Goal: Communication & Community: Answer question/provide support

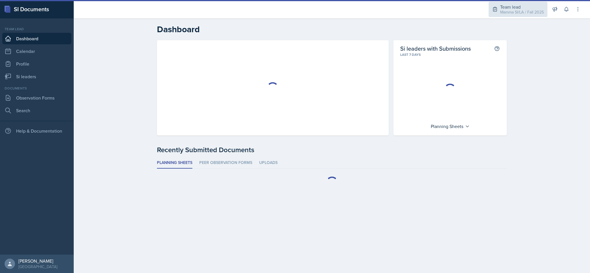
click at [515, 10] on div "Mamma SI/LA / Fall 2025" at bounding box center [522, 12] width 44 height 6
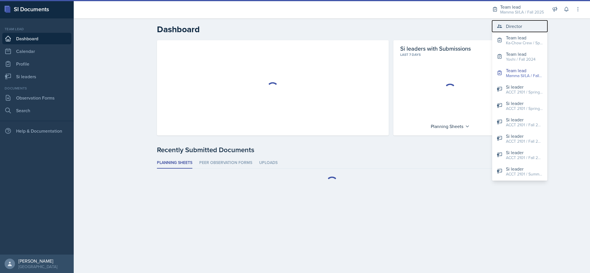
click at [521, 28] on div "Director" at bounding box center [514, 26] width 16 height 7
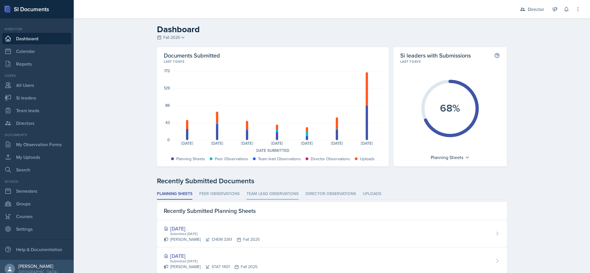
click at [274, 198] on li "Team lead Observations" at bounding box center [273, 194] width 52 height 11
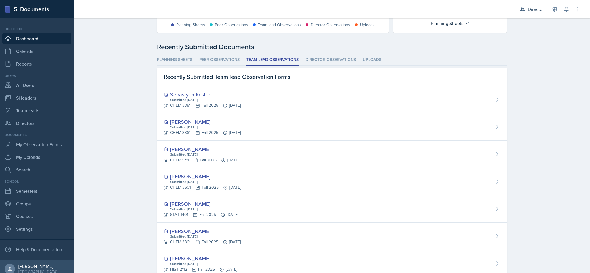
scroll to position [136, 0]
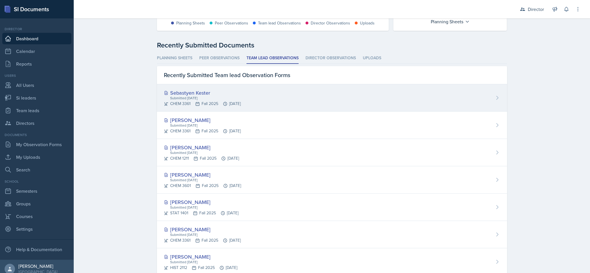
click at [426, 105] on div "Sebastyen Kester Submitted Sep 5th, 2025 CHEM 3361 Fall 2025 Sep 5th, 2025" at bounding box center [332, 97] width 350 height 27
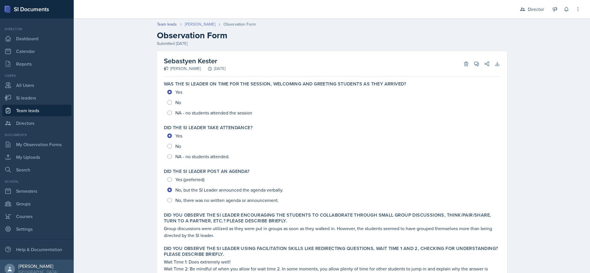
click at [212, 25] on link "[PERSON_NAME]" at bounding box center [200, 24] width 31 height 6
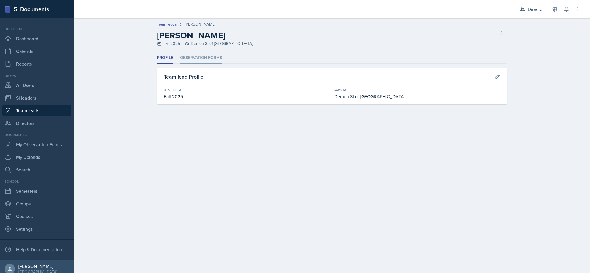
click at [213, 58] on li "Observation Forms" at bounding box center [201, 57] width 42 height 11
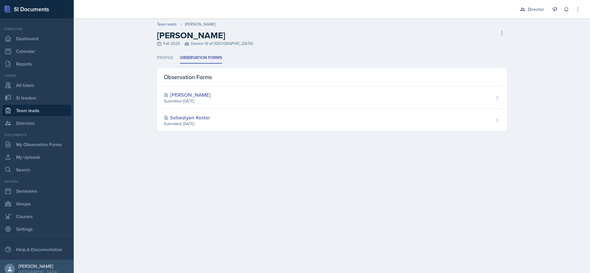
click at [45, 108] on link "Team leads" at bounding box center [36, 111] width 69 height 12
select select "2bed604d-1099-4043-b1bc-2365e8740244"
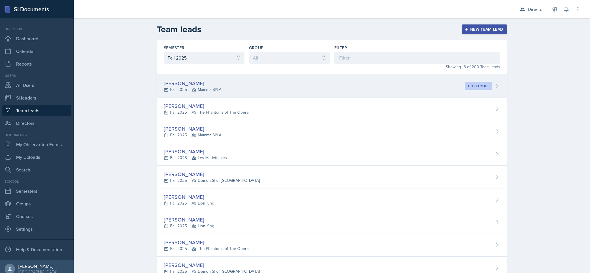
click at [370, 87] on div "Becca Adams Fall 2025 Mamma SI/LA Go to role" at bounding box center [332, 86] width 350 height 23
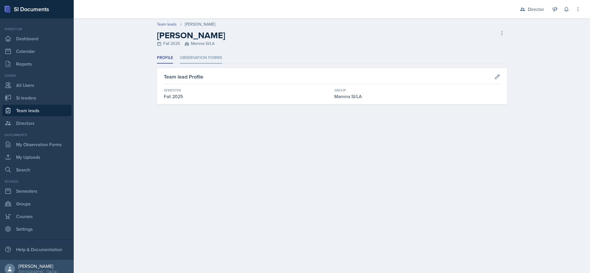
click at [204, 62] on li "Observation Forms" at bounding box center [201, 57] width 42 height 11
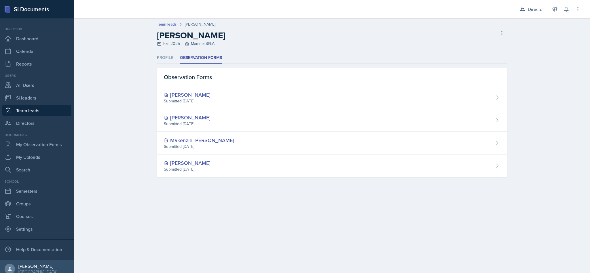
click at [47, 115] on link "Team leads" at bounding box center [36, 111] width 69 height 12
select select "2bed604d-1099-4043-b1bc-2365e8740244"
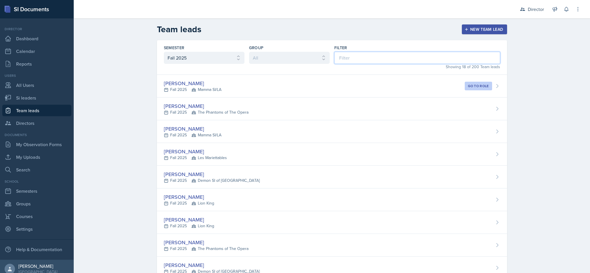
click at [410, 60] on input at bounding box center [417, 58] width 166 height 12
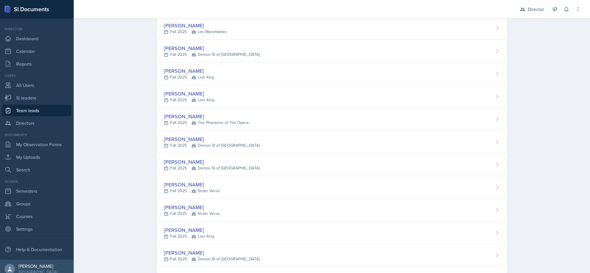
scroll to position [228, 0]
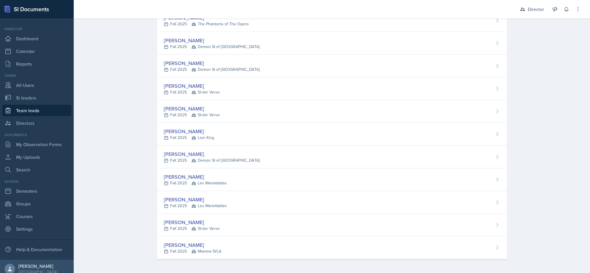
type input "d"
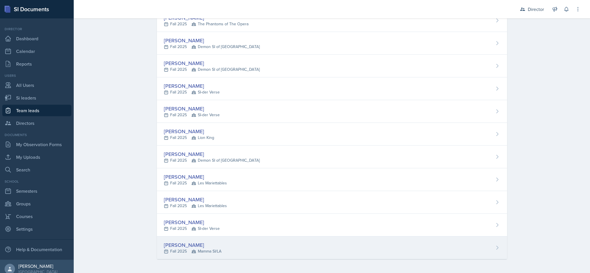
click at [298, 252] on div "Dandre Williamson Fall 2025 Mamma SI/LA" at bounding box center [332, 248] width 350 height 23
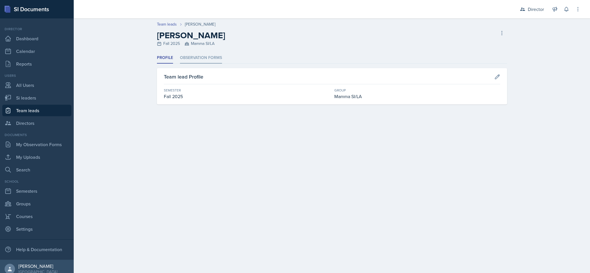
click at [220, 55] on li "Observation Forms" at bounding box center [201, 57] width 42 height 11
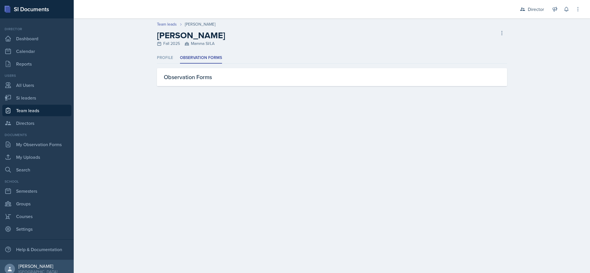
click at [53, 111] on link "Team leads" at bounding box center [36, 111] width 69 height 12
select select "2bed604d-1099-4043-b1bc-2365e8740244"
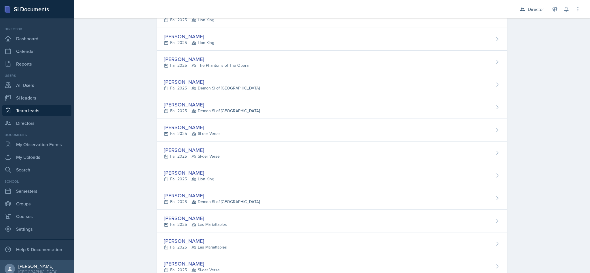
scroll to position [228, 0]
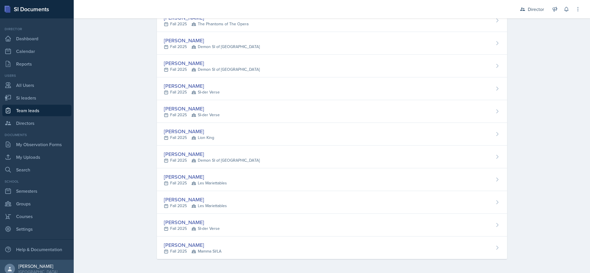
click at [481, 222] on div "Mariely Rodriguez Fall 2025 SI-der Verse" at bounding box center [332, 225] width 350 height 23
click at [481, 226] on main "Team leads New Team lead Semester All Fall 2025 Summer 2025 Spring 2025 Fall 20…" at bounding box center [332, 145] width 517 height 255
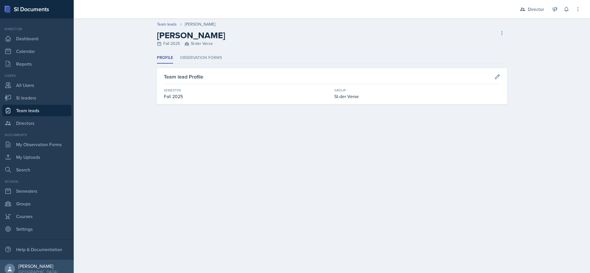
click at [227, 54] on ul "Profile Observation Forms" at bounding box center [332, 57] width 350 height 11
click at [199, 54] on li "Observation Forms" at bounding box center [201, 57] width 42 height 11
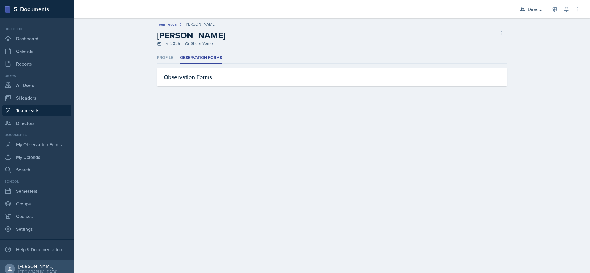
click at [40, 110] on link "Team leads" at bounding box center [36, 111] width 69 height 12
select select "2bed604d-1099-4043-b1bc-2365e8740244"
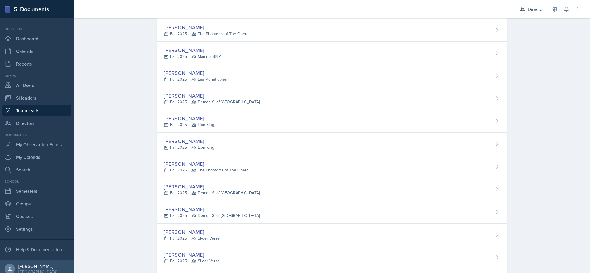
scroll to position [80, 0]
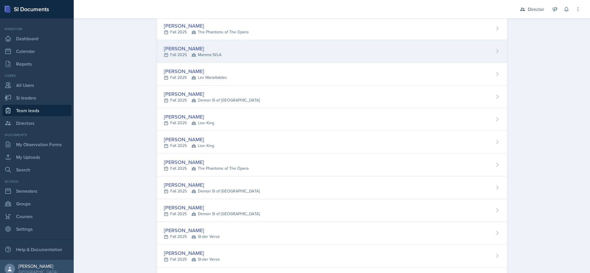
click at [388, 54] on div "Kristy Bennett Fall 2025 Mamma SI/LA" at bounding box center [332, 51] width 350 height 23
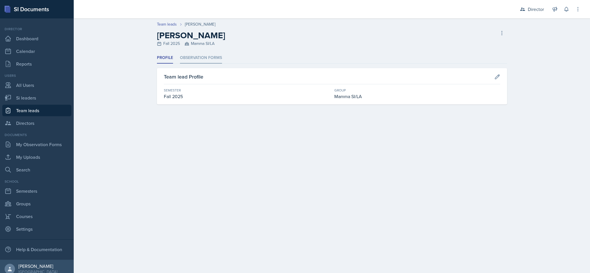
click at [217, 55] on li "Observation Forms" at bounding box center [201, 57] width 42 height 11
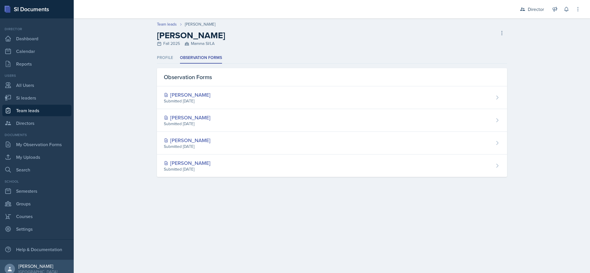
click at [43, 113] on link "Team leads" at bounding box center [36, 111] width 69 height 12
select select "2bed604d-1099-4043-b1bc-2365e8740244"
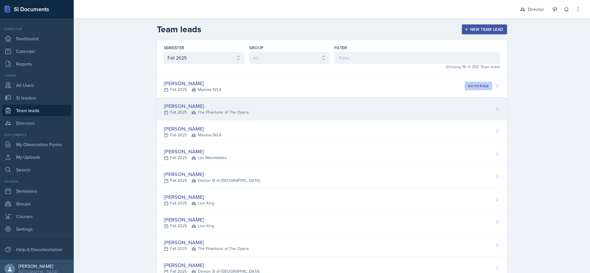
click at [343, 103] on div "Isabela Barkes Fall 2025 The Phantoms of The Opera" at bounding box center [332, 109] width 350 height 23
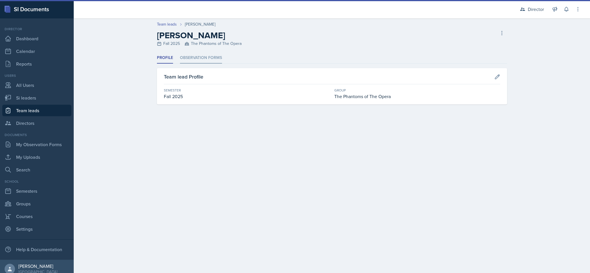
click at [209, 61] on li "Observation Forms" at bounding box center [201, 57] width 42 height 11
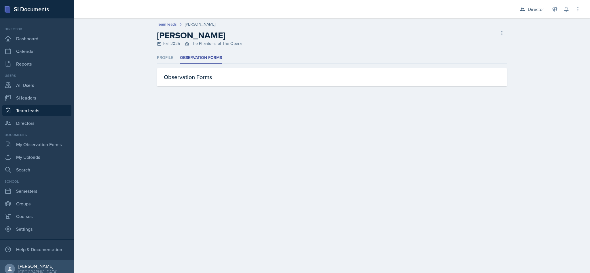
click at [56, 113] on link "Team leads" at bounding box center [36, 111] width 69 height 12
select select "2bed604d-1099-4043-b1bc-2365e8740244"
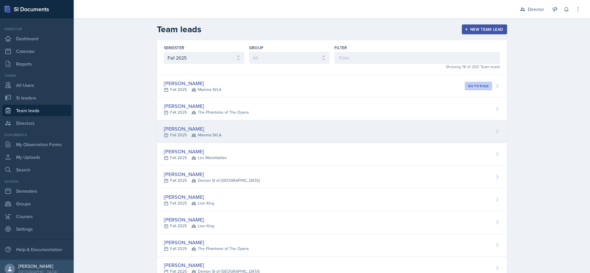
click at [334, 133] on div "Kristy Bennett Fall 2025 Mamma SI/LA" at bounding box center [332, 131] width 350 height 23
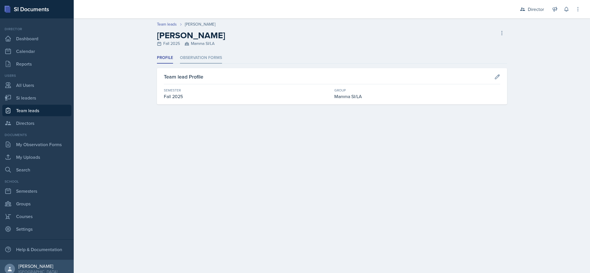
click at [207, 56] on li "Observation Forms" at bounding box center [201, 57] width 42 height 11
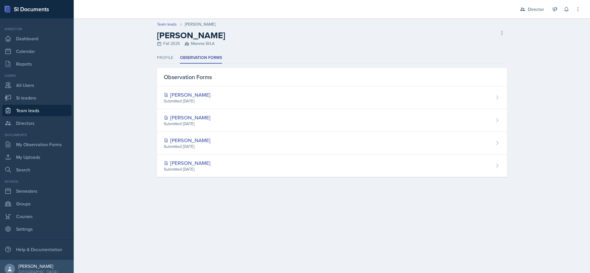
click at [55, 114] on link "Team leads" at bounding box center [36, 111] width 69 height 12
select select "2bed604d-1099-4043-b1bc-2365e8740244"
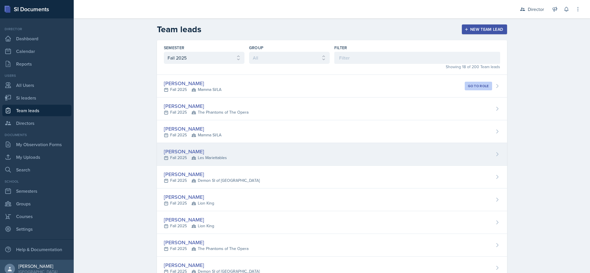
click at [273, 162] on div "David Blount Fall 2025 Les Mariettables" at bounding box center [332, 154] width 350 height 23
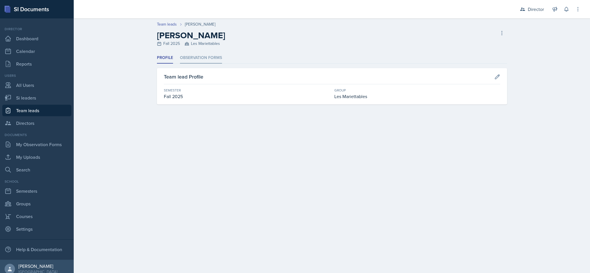
click at [218, 53] on li "Observation Forms" at bounding box center [201, 57] width 42 height 11
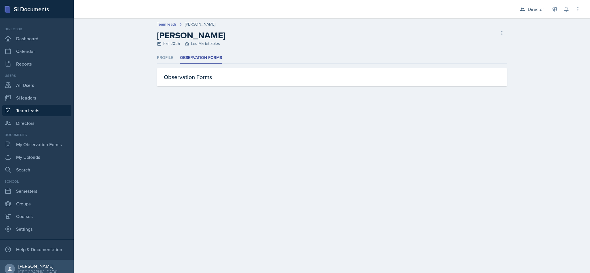
click at [47, 113] on link "Team leads" at bounding box center [36, 111] width 69 height 12
select select "2bed604d-1099-4043-b1bc-2365e8740244"
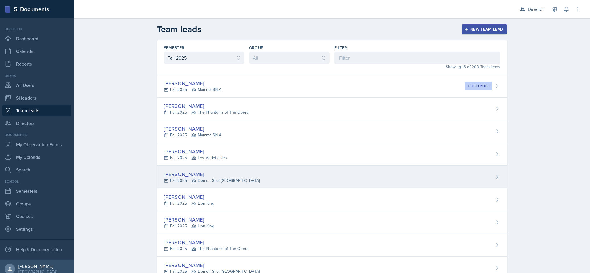
click at [317, 176] on div "Mia Burford Fall 2025 Demon SI of Fleet Street" at bounding box center [332, 177] width 350 height 23
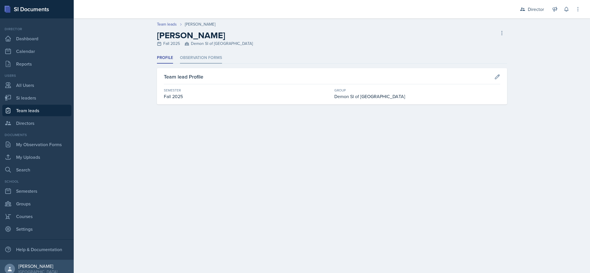
click at [212, 55] on li "Observation Forms" at bounding box center [201, 57] width 42 height 11
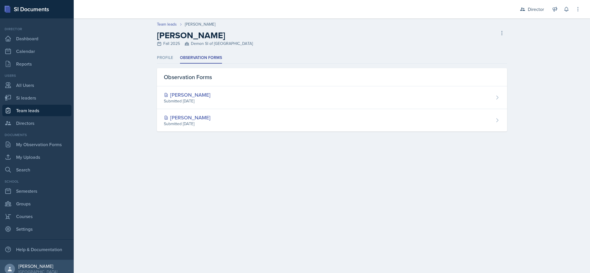
click at [46, 110] on link "Team leads" at bounding box center [36, 111] width 69 height 12
select select "2bed604d-1099-4043-b1bc-2365e8740244"
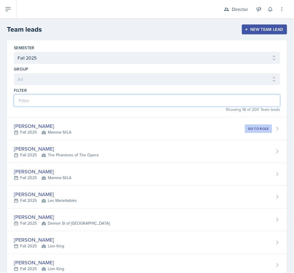
click at [155, 99] on input at bounding box center [147, 100] width 266 height 12
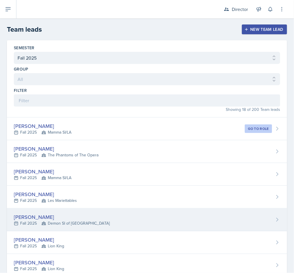
click at [105, 223] on div "Mia Burford Fall 2025 Demon SI of Fleet Street" at bounding box center [147, 220] width 280 height 23
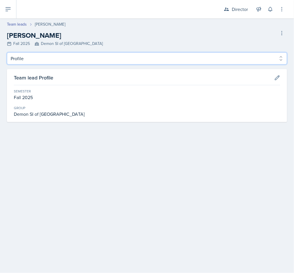
click at [80, 56] on select "Profile Observation Forms" at bounding box center [147, 58] width 280 height 12
select select "Observation Forms"
click at [7, 52] on select "Profile Observation Forms" at bounding box center [147, 58] width 280 height 12
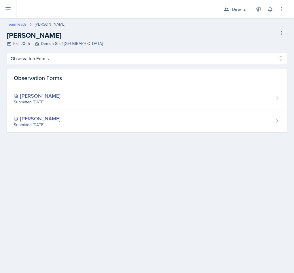
click at [22, 26] on link "Team leads" at bounding box center [17, 24] width 20 height 6
select select "2bed604d-1099-4043-b1bc-2365e8740244"
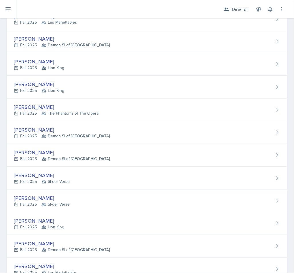
scroll to position [182, 0]
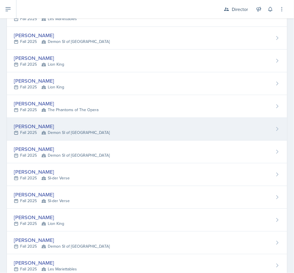
click at [142, 127] on div "Nakiya Ham-Bloomquist Fall 2025 Demon SI of Fleet Street" at bounding box center [147, 129] width 280 height 23
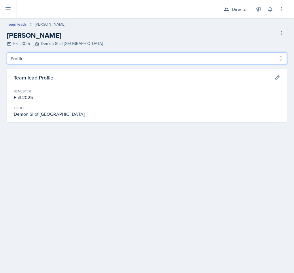
click at [101, 60] on select "Profile Observation Forms" at bounding box center [147, 58] width 280 height 12
select select "Observation Forms"
click at [7, 52] on select "Profile Observation Forms" at bounding box center [147, 58] width 280 height 12
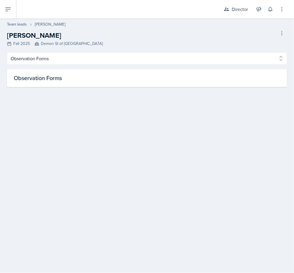
select select "2bed604d-1099-4043-b1bc-2365e8740244"
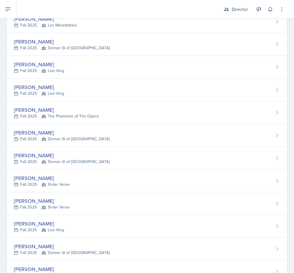
scroll to position [179, 0]
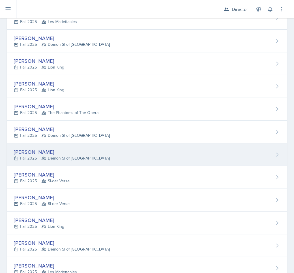
click at [104, 159] on div "Nakiya Ham-Bloomquist Fall 2025 Demon SI of Fleet Street" at bounding box center [147, 154] width 280 height 23
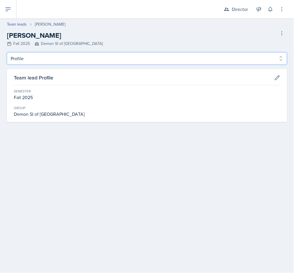
click at [107, 58] on select "Profile Observation Forms" at bounding box center [147, 58] width 280 height 12
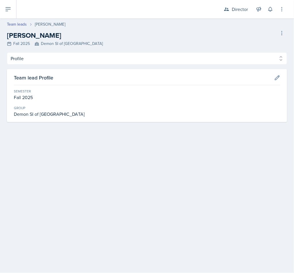
click at [86, 90] on div "Semester" at bounding box center [147, 91] width 266 height 5
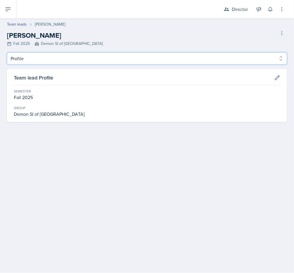
click at [110, 58] on select "Profile Observation Forms" at bounding box center [147, 58] width 280 height 12
select select "Observation Forms"
click at [7, 52] on select "Profile Observation Forms" at bounding box center [147, 58] width 280 height 12
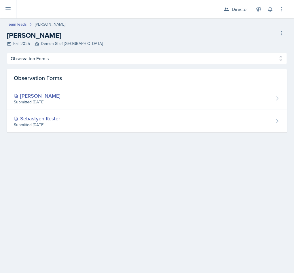
select select "2bed604d-1099-4043-b1bc-2365e8740244"
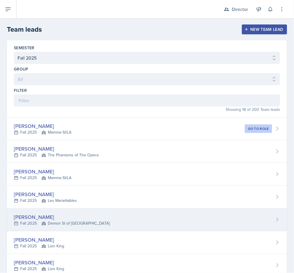
click at [122, 223] on div "Mia Burford Fall 2025 Demon SI of Fleet Street" at bounding box center [147, 220] width 280 height 23
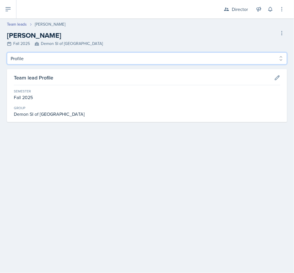
click at [87, 63] on select "Profile Observation Forms" at bounding box center [147, 58] width 280 height 12
select select "Observation Forms"
click at [7, 52] on select "Profile Observation Forms" at bounding box center [147, 58] width 280 height 12
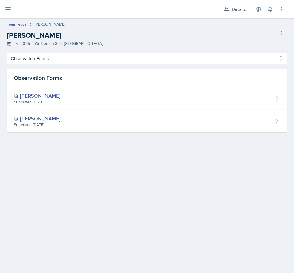
select select "2bed604d-1099-4043-b1bc-2365e8740244"
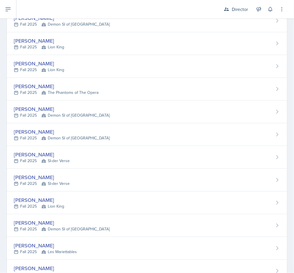
scroll to position [271, 0]
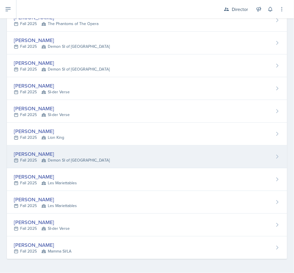
click at [128, 157] on div "McKenzie King Fall 2025 Demon SI of Fleet Street" at bounding box center [147, 156] width 280 height 23
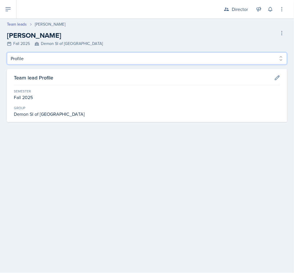
click at [118, 62] on select "Profile Observation Forms" at bounding box center [147, 58] width 280 height 12
select select "Observation Forms"
click at [7, 52] on select "Profile Observation Forms" at bounding box center [147, 58] width 280 height 12
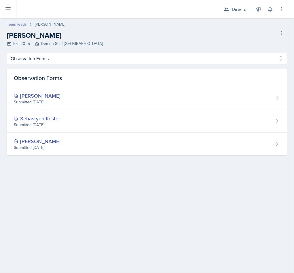
click at [17, 24] on link "Team leads" at bounding box center [17, 24] width 20 height 6
select select "2bed604d-1099-4043-b1bc-2365e8740244"
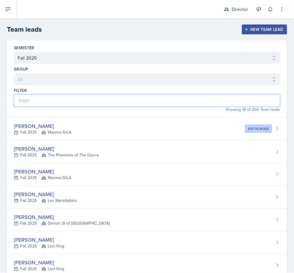
click at [30, 105] on input at bounding box center [147, 100] width 266 height 12
click at [20, 102] on input at bounding box center [147, 100] width 266 height 12
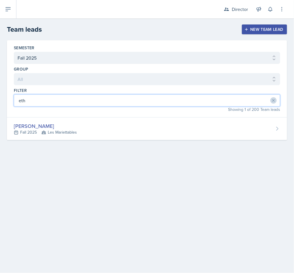
type input "eth"
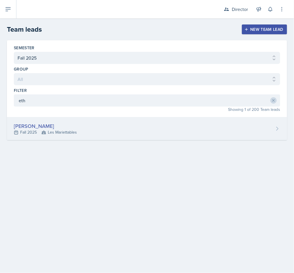
click at [266, 120] on div "Ethan Macdonald Fall 2025 Les Mariettables" at bounding box center [147, 129] width 280 height 23
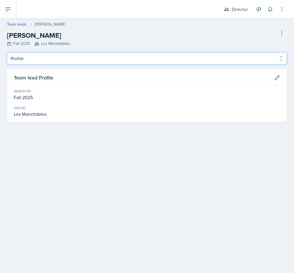
click at [21, 60] on select "Profile Observation Forms" at bounding box center [147, 58] width 280 height 12
select select "Observation Forms"
click at [7, 52] on select "Profile Observation Forms" at bounding box center [147, 58] width 280 height 12
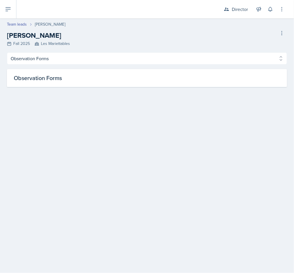
click at [23, 80] on div "Observation Forms" at bounding box center [147, 78] width 280 height 18
click at [15, 25] on link "Team leads" at bounding box center [17, 24] width 20 height 6
select select "2bed604d-1099-4043-b1bc-2365e8740244"
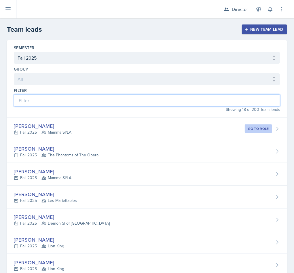
click at [30, 100] on input at bounding box center [147, 100] width 266 height 12
type input "ry"
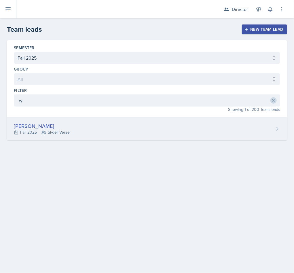
click at [23, 133] on div "Fall 2025 SI-der Verse" at bounding box center [42, 132] width 56 height 6
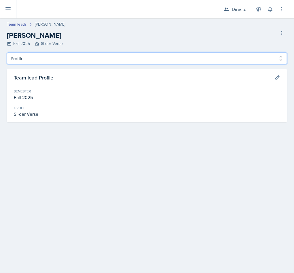
click at [21, 58] on select "Profile Observation Forms" at bounding box center [147, 58] width 280 height 12
select select "Observation Forms"
click at [7, 52] on select "Profile Observation Forms" at bounding box center [147, 58] width 280 height 12
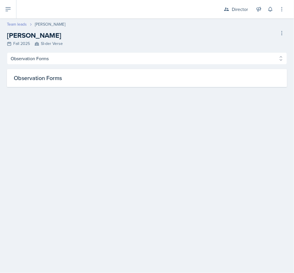
click at [14, 25] on link "Team leads" at bounding box center [17, 24] width 20 height 6
select select "2bed604d-1099-4043-b1bc-2365e8740244"
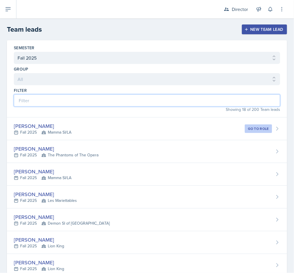
click at [25, 105] on input at bounding box center [147, 100] width 266 height 12
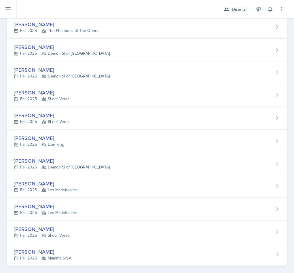
scroll to position [271, 0]
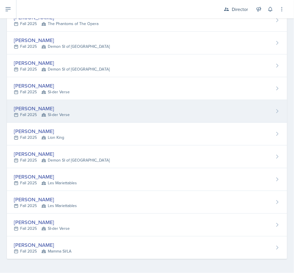
click at [208, 119] on div "Ryan Jankowski Fall 2025 SI-der Verse" at bounding box center [147, 111] width 280 height 23
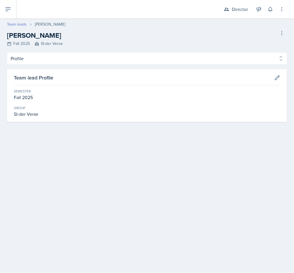
click at [16, 27] on link "Team leads" at bounding box center [17, 24] width 20 height 6
select select "2bed604d-1099-4043-b1bc-2365e8740244"
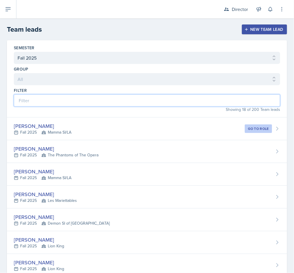
click at [184, 99] on input at bounding box center [147, 100] width 266 height 12
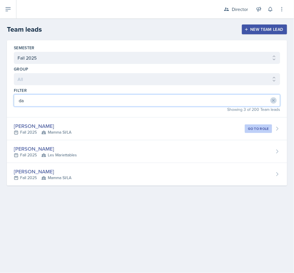
type input "dav"
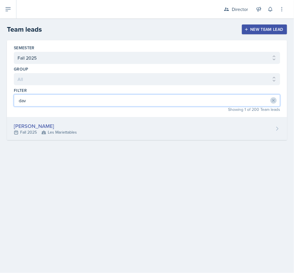
click at [18, 128] on div "David Blount" at bounding box center [45, 126] width 63 height 8
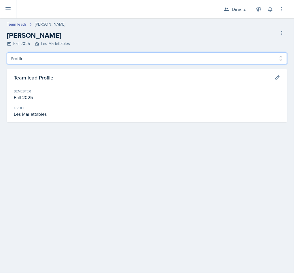
click at [22, 62] on select "Profile Observation Forms" at bounding box center [147, 58] width 280 height 12
select select "Observation Forms"
click at [7, 52] on select "Profile Observation Forms" at bounding box center [147, 58] width 280 height 12
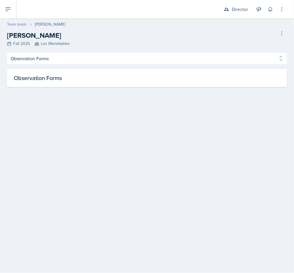
click at [20, 27] on link "Team leads" at bounding box center [17, 24] width 20 height 6
select select "2bed604d-1099-4043-b1bc-2365e8740244"
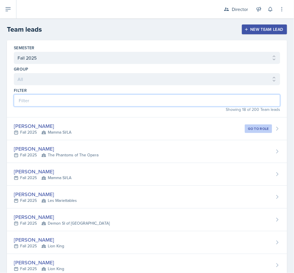
click at [24, 103] on input at bounding box center [147, 100] width 266 height 12
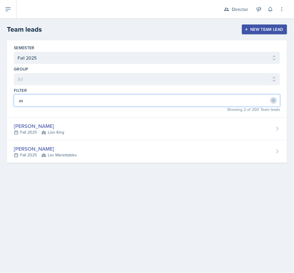
type input "ash"
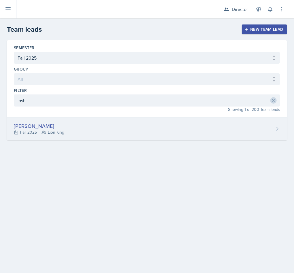
click at [30, 127] on div "Asha-Kaye Johnson" at bounding box center [39, 126] width 50 height 8
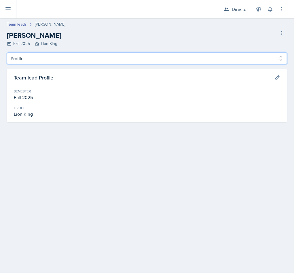
click at [24, 60] on select "Profile Observation Forms" at bounding box center [147, 58] width 280 height 12
select select "Observation Forms"
click at [7, 52] on select "Profile Observation Forms" at bounding box center [147, 58] width 280 height 12
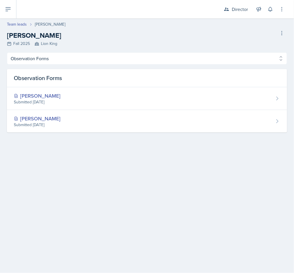
select select "2bed604d-1099-4043-b1bc-2365e8740244"
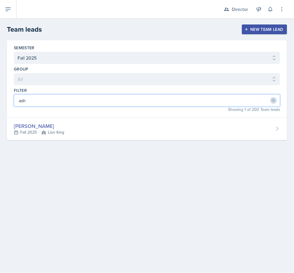
click at [37, 104] on input "ash" at bounding box center [147, 100] width 266 height 12
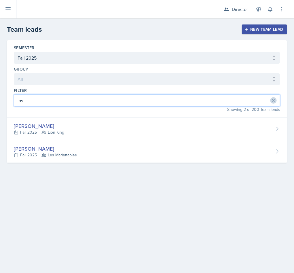
type input "a"
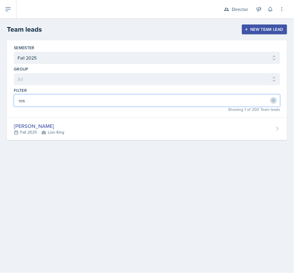
type input "ross"
click at [46, 126] on div "Ross Carman" at bounding box center [39, 126] width 50 height 8
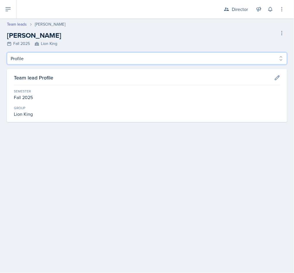
click at [19, 56] on select "Profile Observation Forms" at bounding box center [147, 58] width 280 height 12
select select "Observation Forms"
click at [7, 52] on select "Profile Observation Forms" at bounding box center [147, 58] width 280 height 12
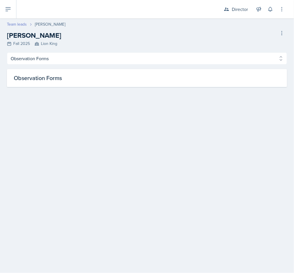
click at [15, 23] on link "Team leads" at bounding box center [17, 24] width 20 height 6
select select "2bed604d-1099-4043-b1bc-2365e8740244"
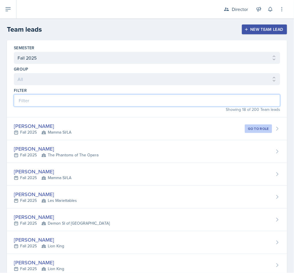
click at [48, 103] on input at bounding box center [147, 100] width 266 height 12
type input "ro"
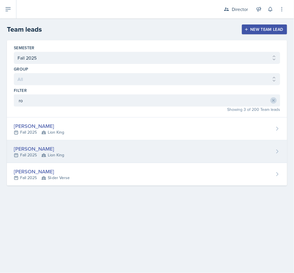
click at [22, 149] on div "Rowan Carr" at bounding box center [39, 149] width 50 height 8
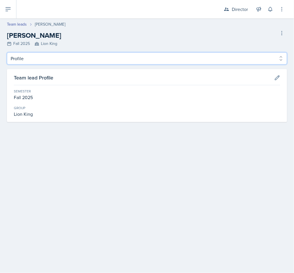
click at [25, 63] on select "Profile Observation Forms" at bounding box center [147, 58] width 280 height 12
select select "Observation Forms"
click at [7, 52] on select "Profile Observation Forms" at bounding box center [147, 58] width 280 height 12
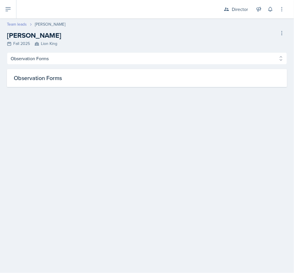
click at [11, 25] on link "Team leads" at bounding box center [17, 24] width 20 height 6
select select "2bed604d-1099-4043-b1bc-2365e8740244"
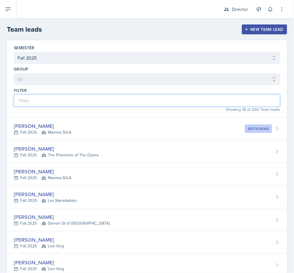
click at [31, 99] on input at bounding box center [147, 100] width 266 height 12
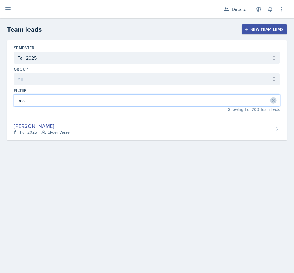
type input "mar"
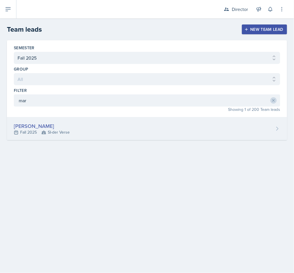
click at [27, 123] on div "Mariely Rodriguez" at bounding box center [42, 126] width 56 height 8
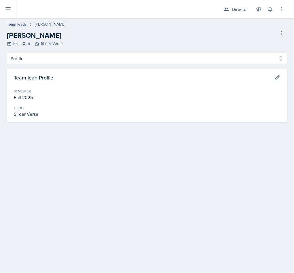
click at [23, 70] on div "Team lead Profile Semester Fall 2025 Group SI-der Verse" at bounding box center [147, 95] width 280 height 53
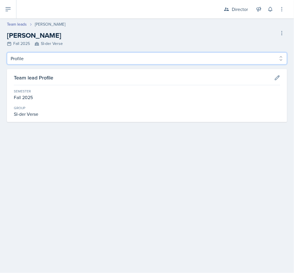
click at [21, 59] on select "Profile Observation Forms" at bounding box center [147, 58] width 280 height 12
select select "Observation Forms"
click at [7, 52] on select "Profile Observation Forms" at bounding box center [147, 58] width 280 height 12
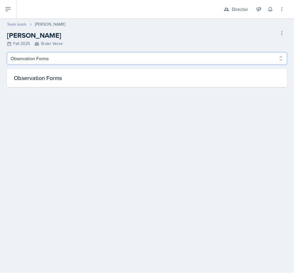
click at [15, 25] on link "Team leads" at bounding box center [17, 24] width 20 height 6
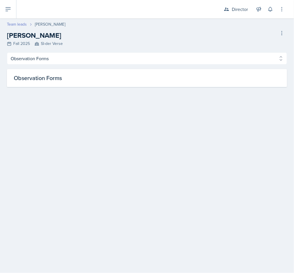
select select "2bed604d-1099-4043-b1bc-2365e8740244"
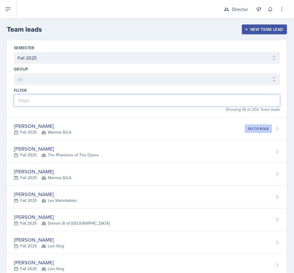
click at [30, 101] on input at bounding box center [147, 100] width 266 height 12
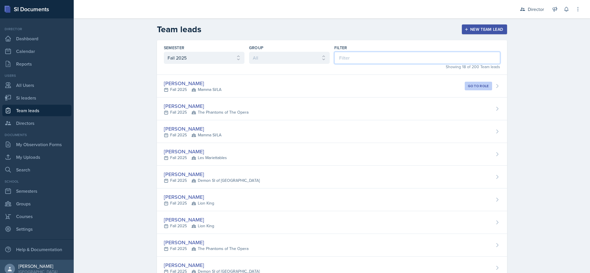
click at [363, 60] on input at bounding box center [417, 58] width 166 height 12
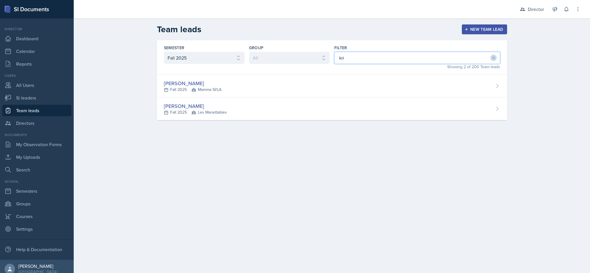
type input "kris"
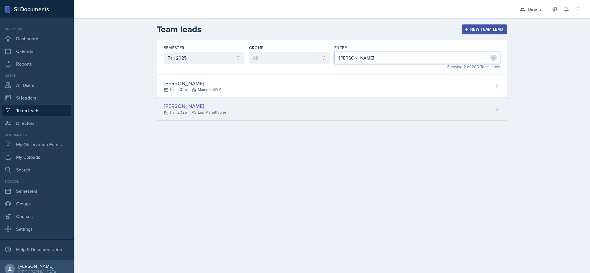
click at [279, 109] on div "Kris Prasad Fall 2025 Les Mariettables" at bounding box center [332, 109] width 350 height 23
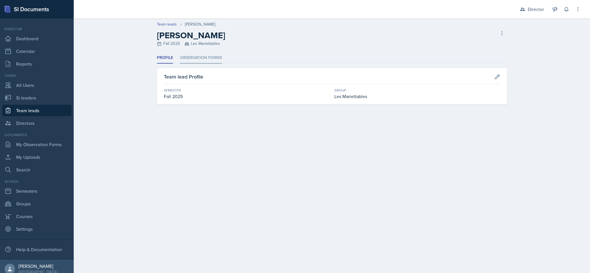
click at [200, 61] on li "Observation Forms" at bounding box center [201, 57] width 42 height 11
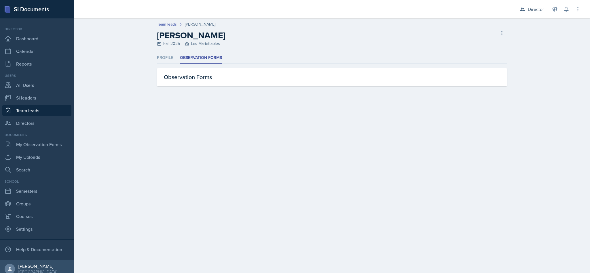
click at [169, 25] on link "Team leads" at bounding box center [167, 24] width 20 height 6
select select "2bed604d-1099-4043-b1bc-2365e8740244"
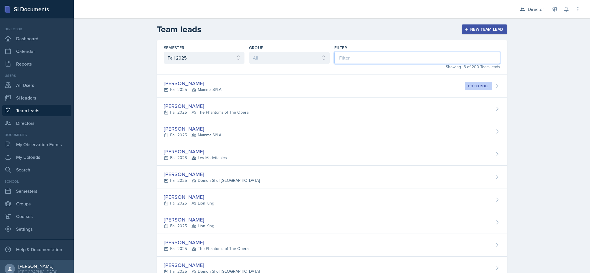
click at [338, 61] on input at bounding box center [417, 58] width 166 height 12
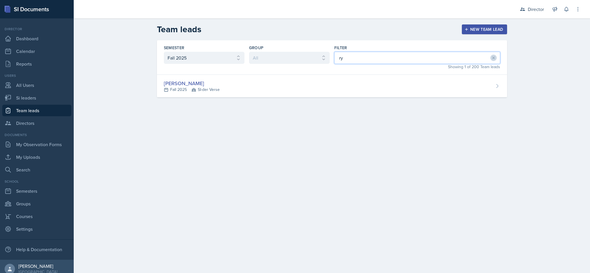
type input "rya"
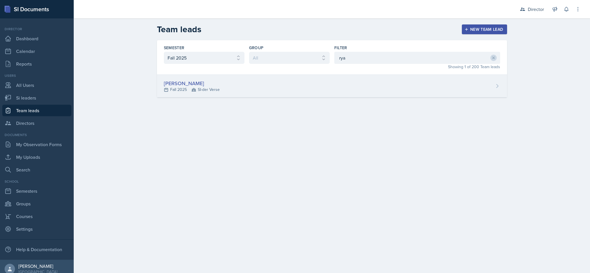
click at [323, 96] on div "Ryan Jankowski Fall 2025 SI-der Verse" at bounding box center [332, 86] width 350 height 23
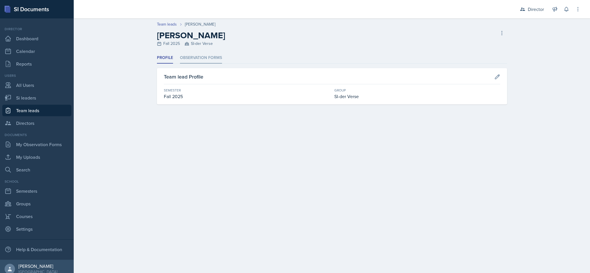
click at [207, 62] on li "Observation Forms" at bounding box center [201, 57] width 42 height 11
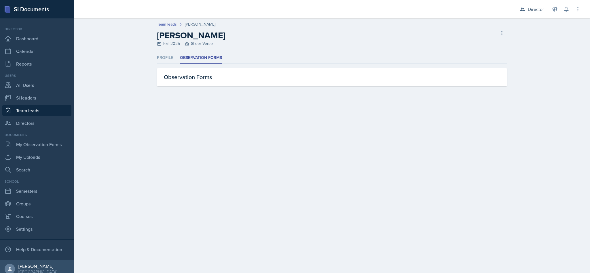
click at [43, 116] on link "Team leads" at bounding box center [36, 111] width 69 height 12
select select "2bed604d-1099-4043-b1bc-2365e8740244"
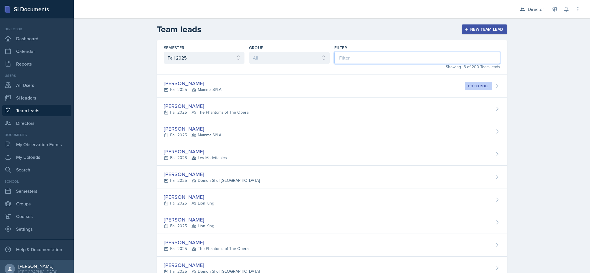
click at [366, 60] on input at bounding box center [417, 58] width 166 height 12
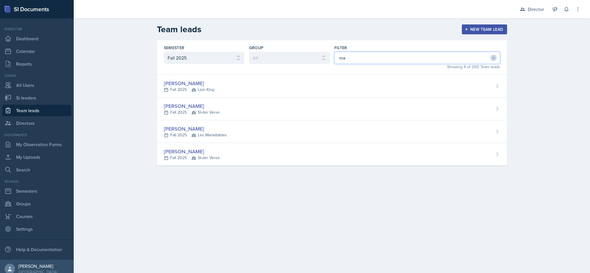
type input "mar"
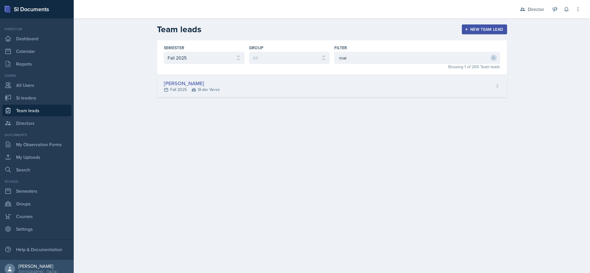
click at [326, 83] on div "Mariely Rodriguez Fall 2025 SI-der Verse" at bounding box center [332, 86] width 350 height 23
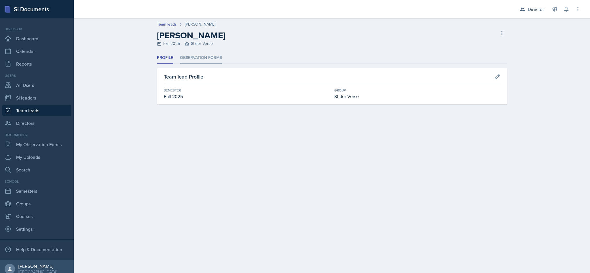
click at [211, 57] on li "Observation Forms" at bounding box center [201, 57] width 42 height 11
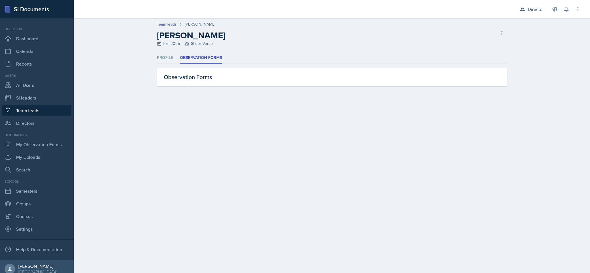
click at [48, 114] on link "Team leads" at bounding box center [36, 111] width 69 height 12
select select "2bed604d-1099-4043-b1bc-2365e8740244"
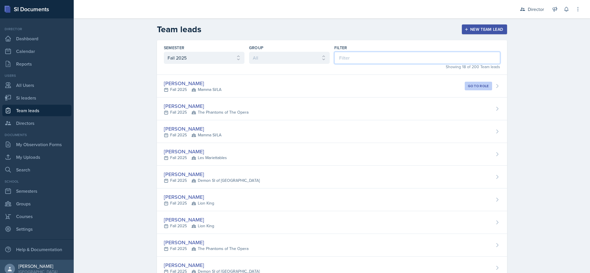
click at [359, 56] on input at bounding box center [417, 58] width 166 height 12
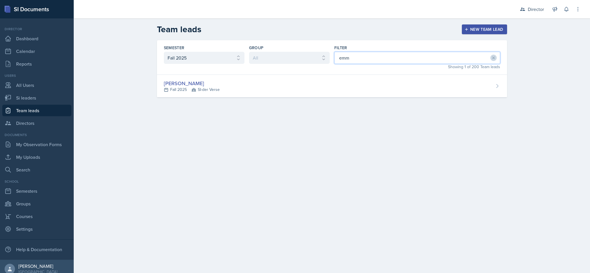
type input "emma"
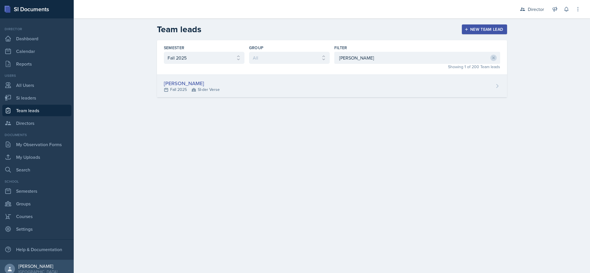
click at [345, 91] on div "Emma Holt Fall 2025 SI-der Verse" at bounding box center [332, 86] width 350 height 23
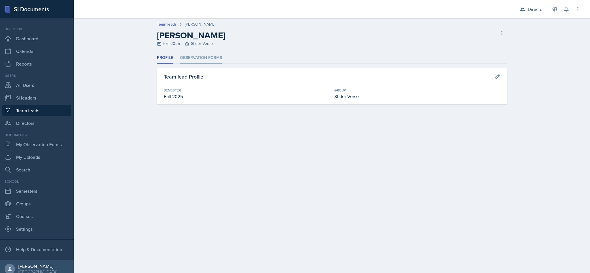
click at [209, 57] on li "Observation Forms" at bounding box center [201, 57] width 42 height 11
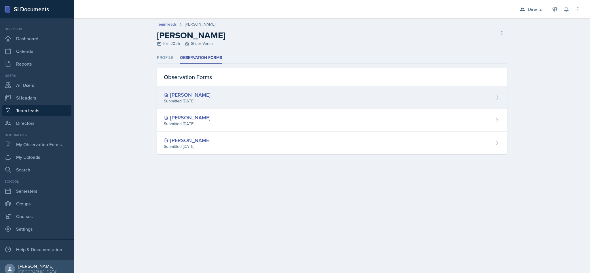
click at [333, 94] on div "Savannah Merrefield Submitted Sep 3rd, 2025" at bounding box center [332, 97] width 350 height 23
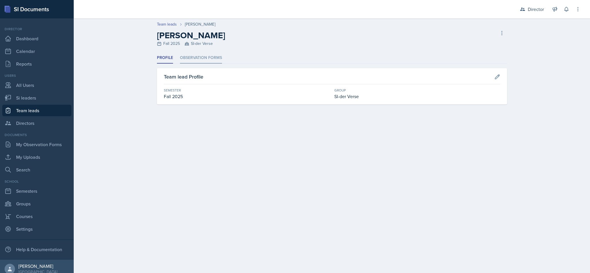
click at [210, 59] on li "Observation Forms" at bounding box center [201, 57] width 42 height 11
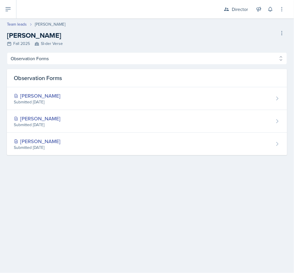
click at [20, 26] on link "Team leads" at bounding box center [17, 24] width 20 height 6
select select "2bed604d-1099-4043-b1bc-2365e8740244"
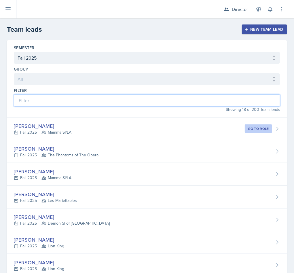
click at [133, 102] on input at bounding box center [147, 100] width 266 height 12
type input "m"
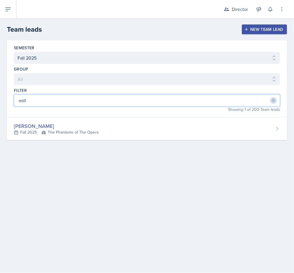
type input "mill"
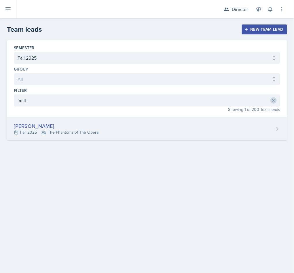
click at [232, 124] on div "Milla Eldridge Fall 2025 The Phantoms of The Opera" at bounding box center [147, 129] width 280 height 23
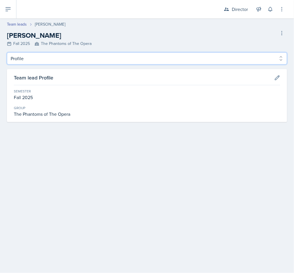
click at [45, 60] on select "Profile Observation Forms" at bounding box center [147, 58] width 280 height 12
select select "Observation Forms"
click at [7, 52] on select "Profile Observation Forms" at bounding box center [147, 58] width 280 height 12
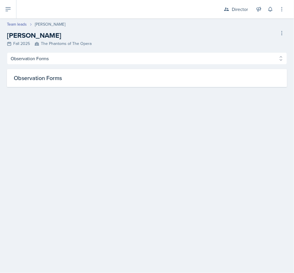
click at [75, 83] on div "Observation Forms" at bounding box center [147, 78] width 280 height 18
click at [15, 25] on link "Team leads" at bounding box center [17, 24] width 20 height 6
select select "2bed604d-1099-4043-b1bc-2365e8740244"
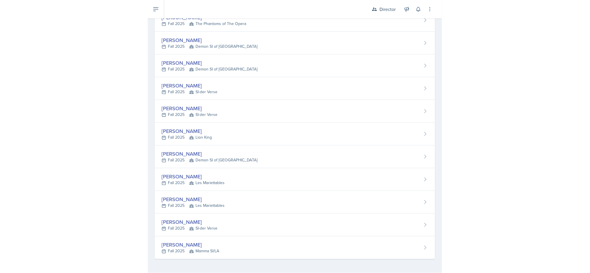
scroll to position [228, 0]
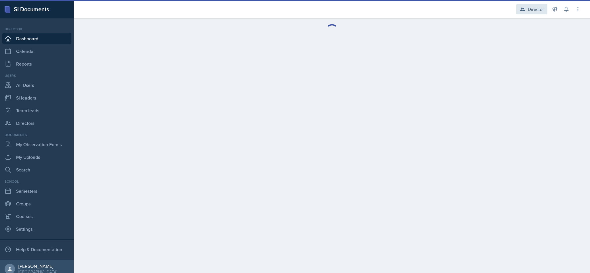
click at [523, 7] on icon at bounding box center [523, 9] width 6 height 6
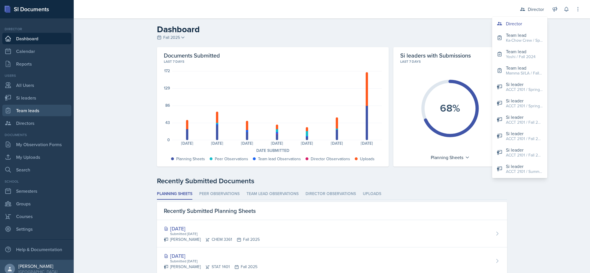
click at [21, 109] on link "Team leads" at bounding box center [36, 111] width 69 height 12
select select "2bed604d-1099-4043-b1bc-2365e8740244"
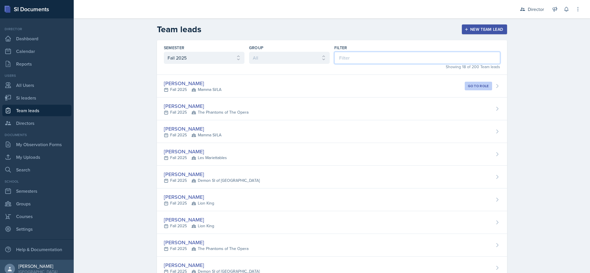
click at [425, 61] on input at bounding box center [417, 58] width 166 height 12
click at [22, 103] on link "Si leaders" at bounding box center [36, 98] width 69 height 12
select select "2bed604d-1099-4043-b1bc-2365e8740244"
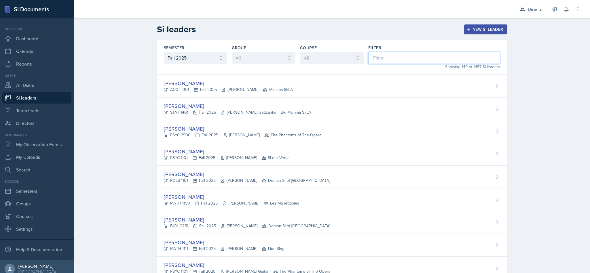
click at [394, 58] on input at bounding box center [434, 58] width 132 height 12
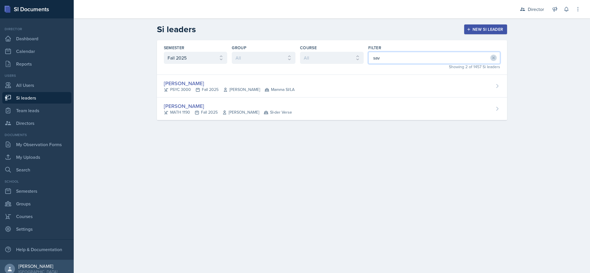
type input "sav"
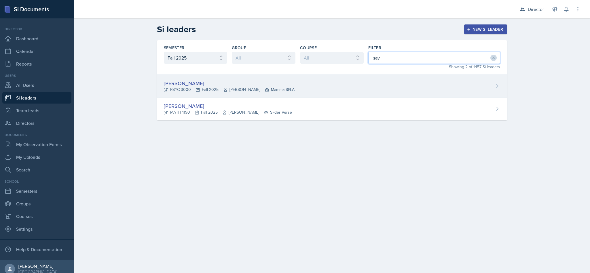
click at [338, 85] on div "Savannah Barnhart PSYC 3000 Fall 2025 Hansol Rheem Mamma SI/LA" at bounding box center [332, 86] width 350 height 23
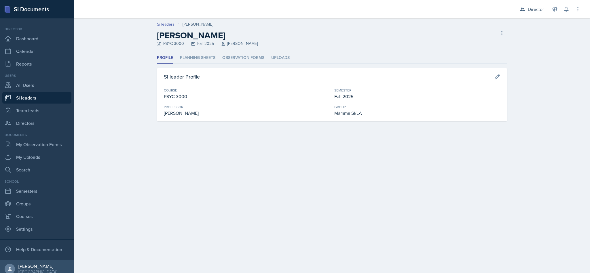
click at [55, 101] on link "Si leaders" at bounding box center [36, 98] width 69 height 12
select select "2bed604d-1099-4043-b1bc-2365e8740244"
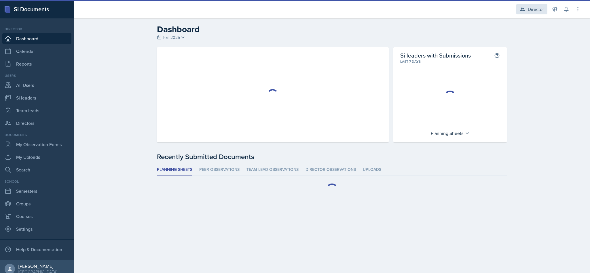
click at [528, 12] on div "Director" at bounding box center [536, 9] width 16 height 7
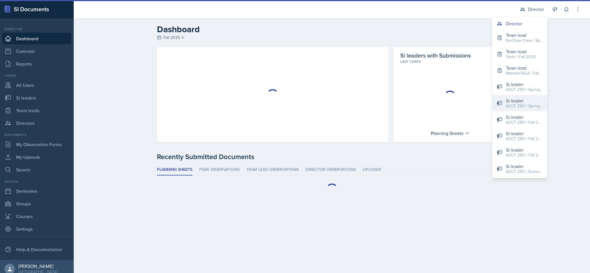
click at [527, 104] on div "ACCT 2101 / Spring 2025" at bounding box center [524, 106] width 37 height 6
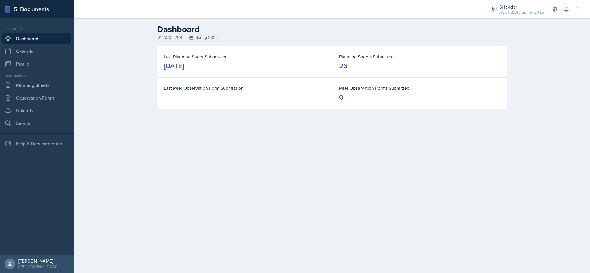
click at [517, 11] on div "ACCT 2101 / Spring 2025" at bounding box center [522, 12] width 45 height 6
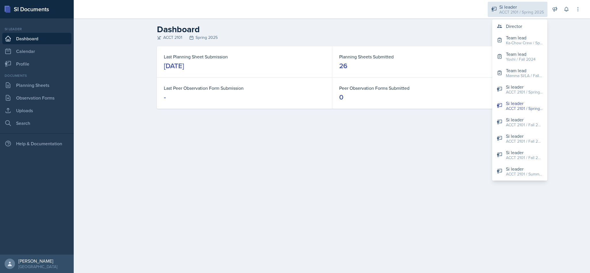
click at [534, 128] on button "Si leader ACCT 2101 / Fall 2024" at bounding box center [519, 122] width 55 height 16
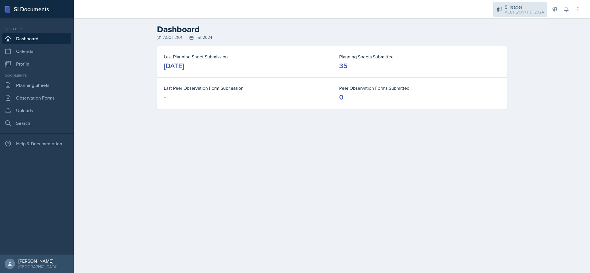
click at [528, 9] on div "Si leader" at bounding box center [524, 6] width 39 height 7
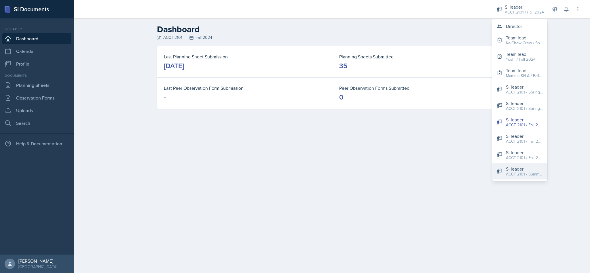
click at [523, 175] on div "ACCT 2101 / Summer 2024" at bounding box center [524, 174] width 37 height 6
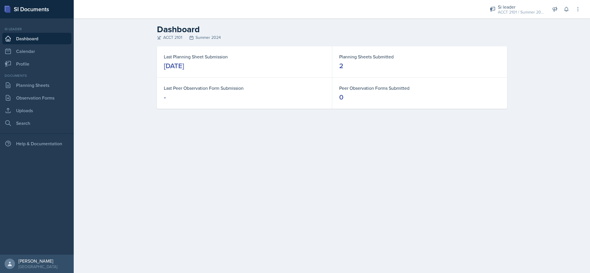
click at [518, 8] on div "Si leader" at bounding box center [521, 6] width 46 height 7
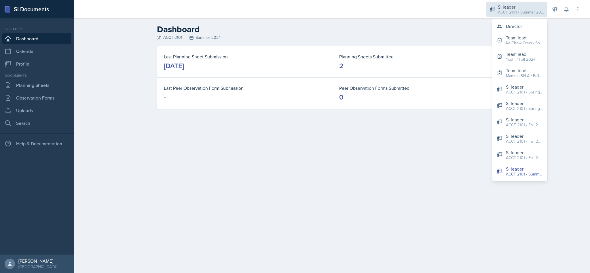
click at [526, 154] on div "Si leader" at bounding box center [524, 152] width 37 height 7
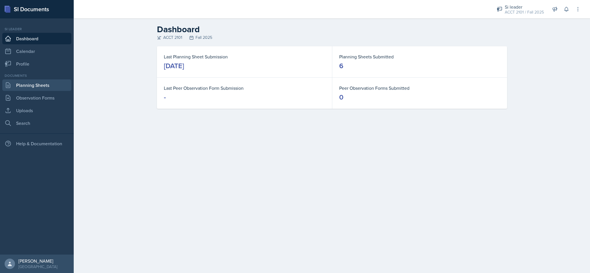
click at [29, 89] on link "Planning Sheets" at bounding box center [36, 86] width 69 height 12
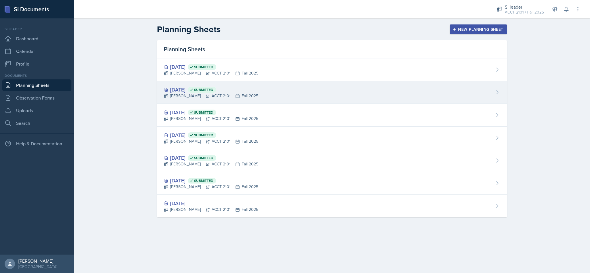
click at [357, 94] on div "[DATE] Submitted [PERSON_NAME] ACCT 2101 Fall 2025" at bounding box center [332, 92] width 350 height 23
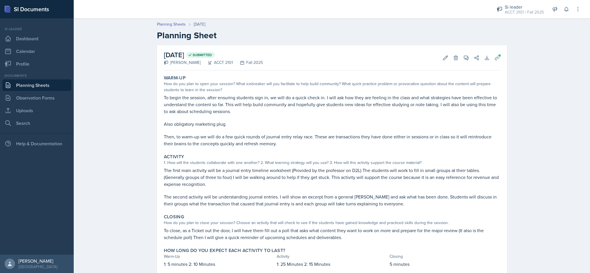
click at [53, 86] on link "Planning Sheets" at bounding box center [36, 86] width 69 height 12
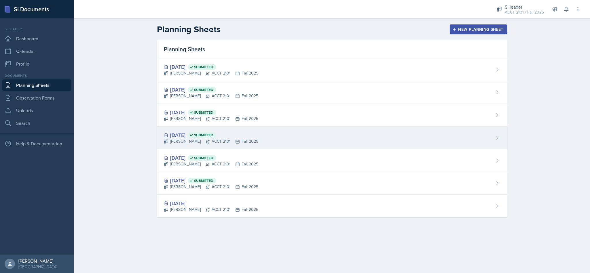
click at [310, 136] on div "[DATE] Submitted [PERSON_NAME] ACCT 2101 Fall 2025" at bounding box center [332, 138] width 350 height 23
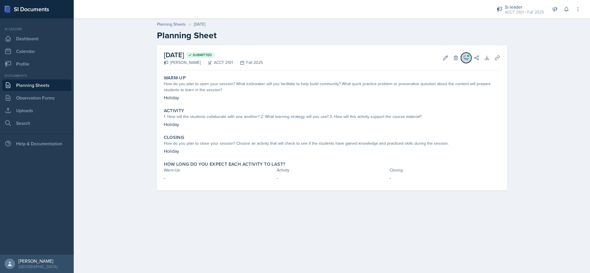
click at [466, 59] on icon at bounding box center [466, 58] width 4 height 4
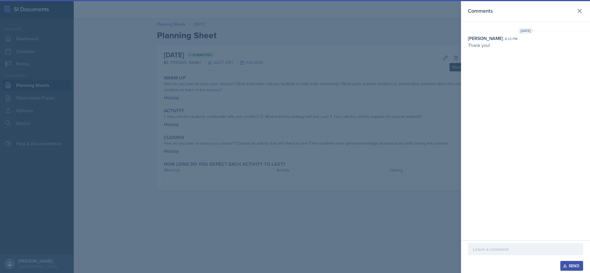
click at [525, 248] on p at bounding box center [525, 249] width 105 height 7
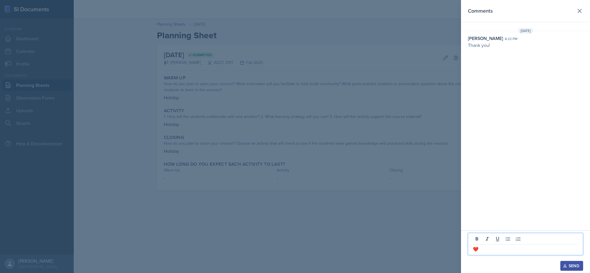
click at [575, 258] on div "Send" at bounding box center [571, 266] width 15 height 5
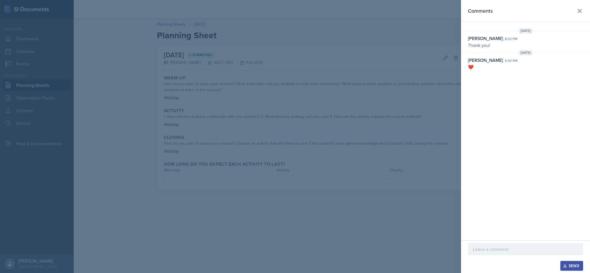
click at [576, 16] on header "Comments" at bounding box center [525, 11] width 129 height 22
click at [578, 16] on button at bounding box center [580, 11] width 12 height 12
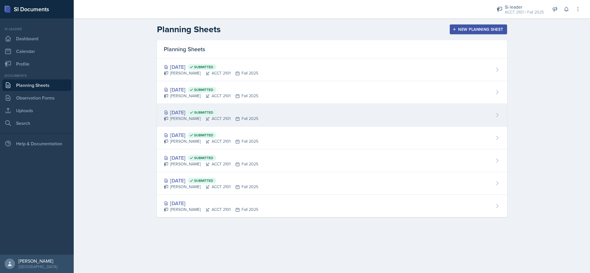
click at [278, 114] on div "[DATE] Submitted [PERSON_NAME] ACCT 2101 Fall 2025" at bounding box center [332, 115] width 350 height 23
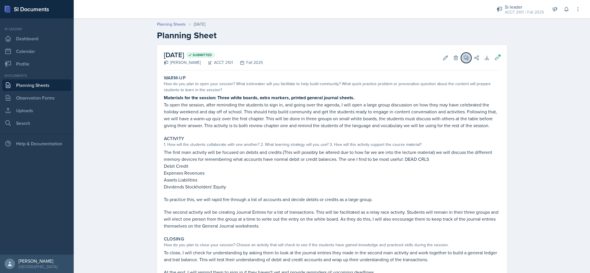
click at [461, 62] on button "View Comments" at bounding box center [466, 58] width 10 height 10
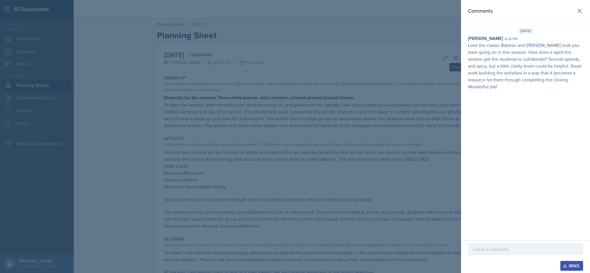
click at [530, 252] on p at bounding box center [525, 249] width 105 height 7
click at [472, 48] on p "Love the classic Batman and [PERSON_NAME] look you have going on in this sessio…" at bounding box center [525, 66] width 115 height 48
click at [467, 48] on div "[PERSON_NAME] 8:26 pm Love the classic Batman and [PERSON_NAME] look you have g…" at bounding box center [525, 62] width 129 height 55
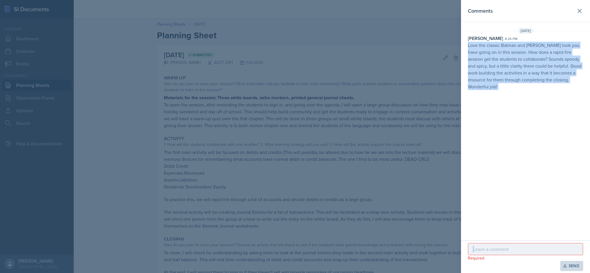
copy div "Love the classic Batman and [PERSON_NAME] look you have going on in this sessio…"
click at [496, 250] on p at bounding box center [525, 249] width 105 height 7
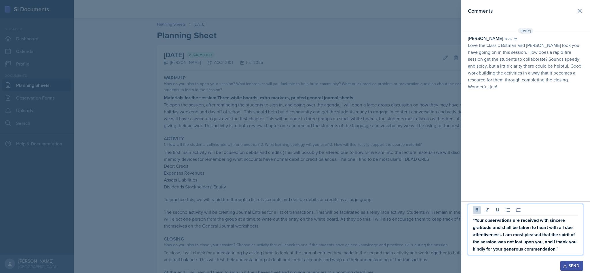
click at [475, 220] on strong ""Your observations are received with sincere gratitude and shall be taken to he…" at bounding box center [525, 234] width 105 height 35
click at [563, 251] on p "Your observations are received with sincere gratitude and shall be taken to hea…" at bounding box center [525, 235] width 105 height 36
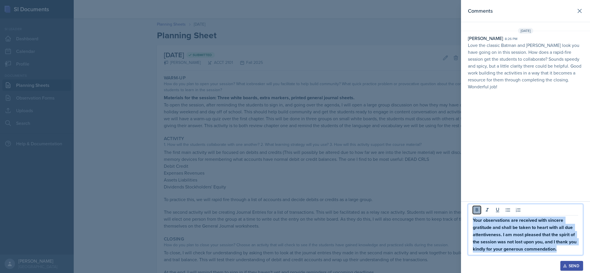
click at [477, 211] on icon at bounding box center [477, 209] width 3 height 3
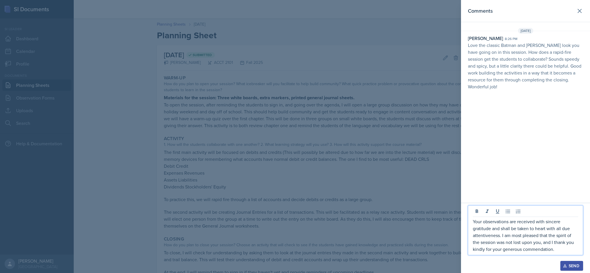
click at [544, 239] on p "Your observations are received with sincere gratitude and shall be taken to hea…" at bounding box center [525, 235] width 105 height 35
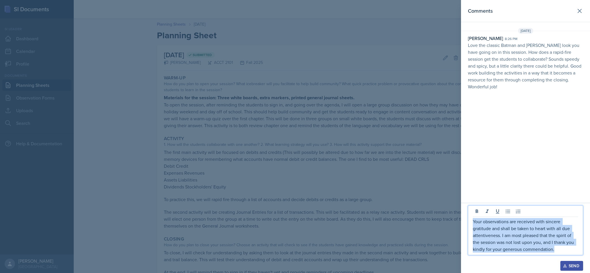
click at [553, 243] on p "Your observations are received with sincere gratitude and shall be taken to hea…" at bounding box center [525, 235] width 105 height 35
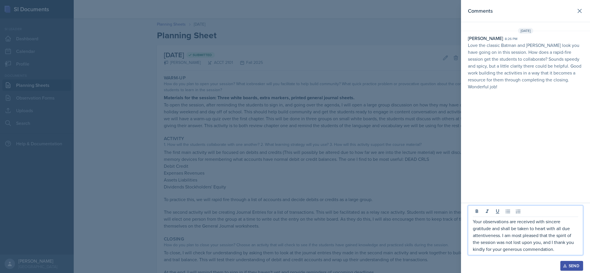
click at [572, 258] on div "Send" at bounding box center [571, 266] width 15 height 5
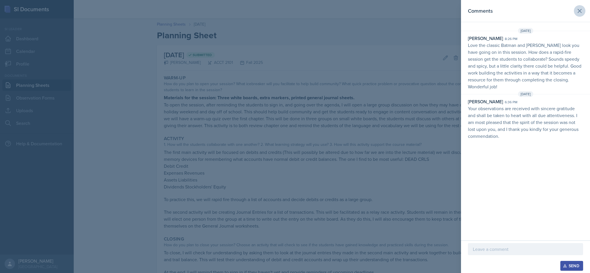
click at [578, 16] on button at bounding box center [580, 11] width 12 height 12
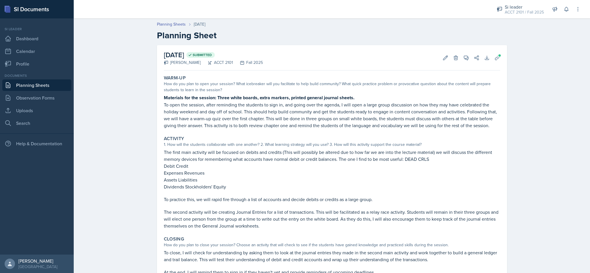
click at [480, 124] on p "To open the session, after reminding the students to sign in, and going over th…" at bounding box center [332, 115] width 336 height 28
click at [455, 61] on button "Delete" at bounding box center [456, 58] width 10 height 10
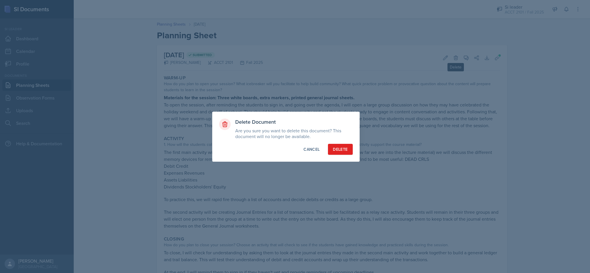
click at [303, 158] on div "Delete Document Are you sure you want to delete this document? This document wi…" at bounding box center [285, 137] width 147 height 50
click at [312, 149] on div "Cancel" at bounding box center [312, 150] width 16 height 6
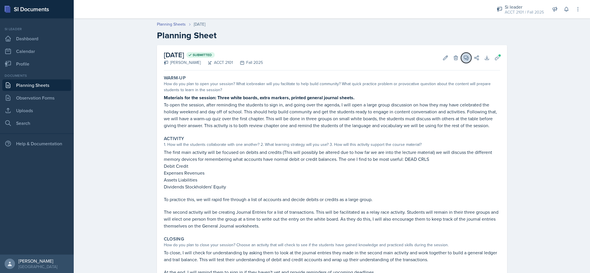
click at [462, 61] on button "View Comments" at bounding box center [466, 58] width 10 height 10
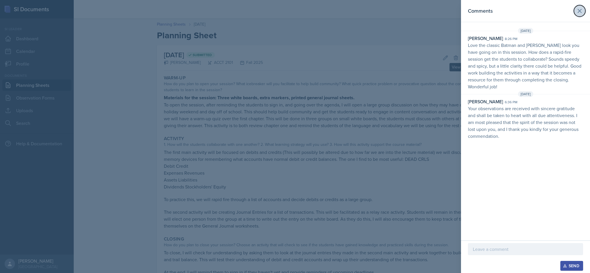
click at [581, 12] on icon at bounding box center [579, 10] width 3 height 3
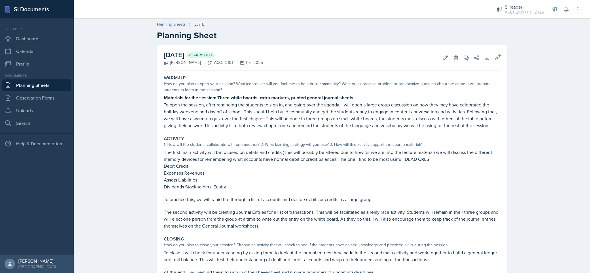
click at [41, 91] on link "Planning Sheets" at bounding box center [36, 86] width 69 height 12
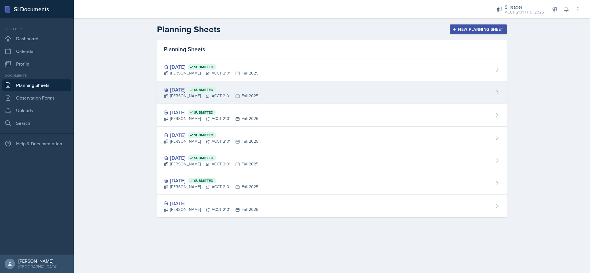
click at [491, 88] on div "[DATE] Submitted [PERSON_NAME] ACCT 2101 Fall 2025" at bounding box center [332, 92] width 350 height 23
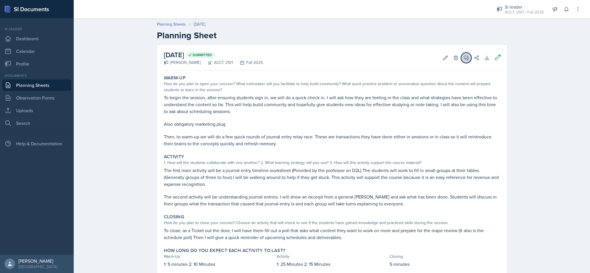
click at [464, 60] on icon at bounding box center [467, 58] width 6 height 6
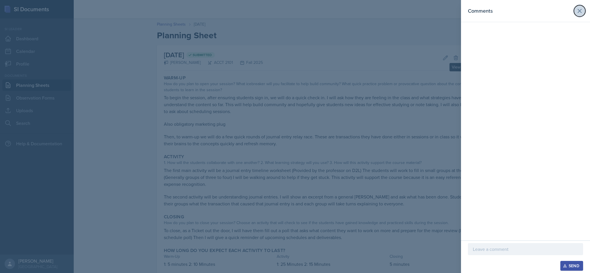
click at [582, 16] on button at bounding box center [580, 11] width 12 height 12
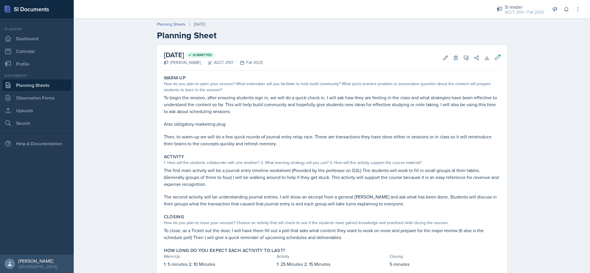
scroll to position [17, 0]
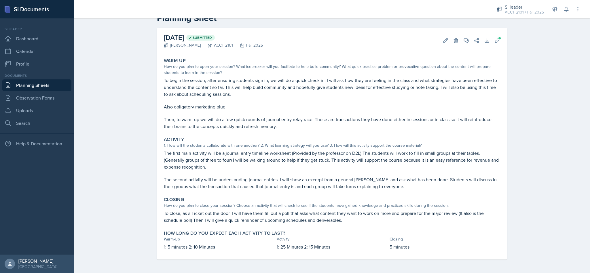
click at [54, 84] on link "Planning Sheets" at bounding box center [36, 86] width 69 height 12
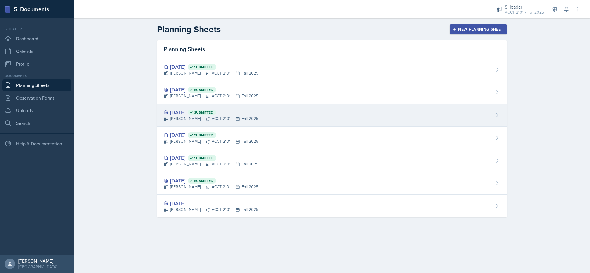
click at [400, 119] on div "[DATE] Submitted [PERSON_NAME] ACCT 2101 Fall 2025" at bounding box center [332, 115] width 350 height 23
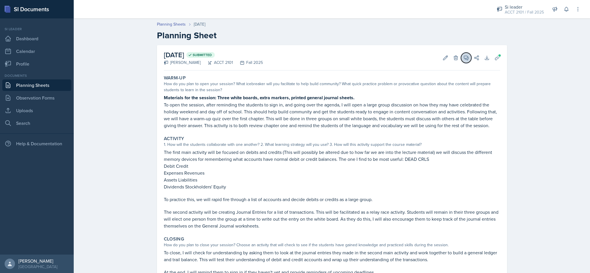
click at [465, 59] on icon at bounding box center [466, 58] width 4 height 4
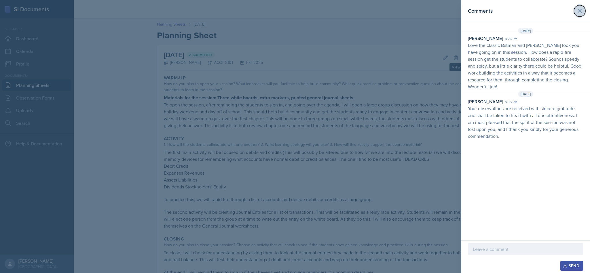
click at [579, 14] on icon at bounding box center [579, 10] width 7 height 7
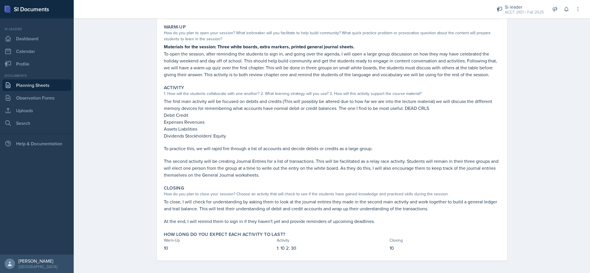
scroll to position [52, 0]
